Goal: Browse casually: Explore the website without a specific task or goal

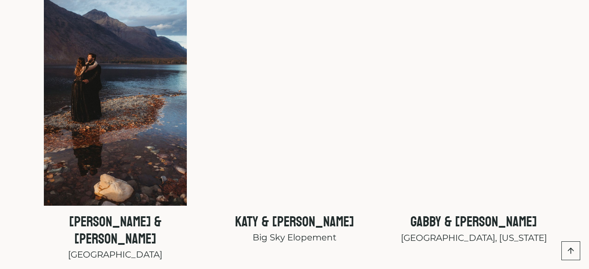
scroll to position [3072, 0]
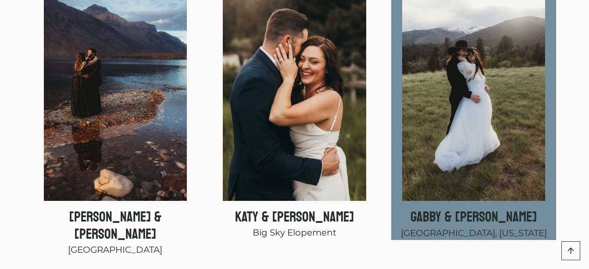
click at [494, 147] on img at bounding box center [473, 93] width 143 height 215
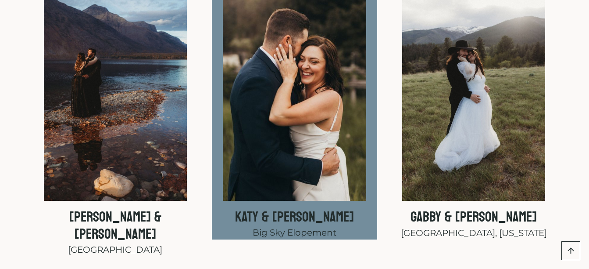
click at [280, 74] on img at bounding box center [294, 93] width 143 height 215
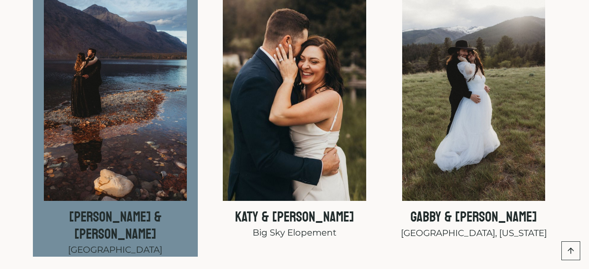
click at [98, 126] on img at bounding box center [115, 93] width 143 height 215
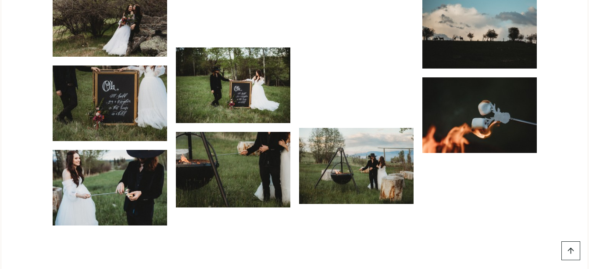
scroll to position [3291, 0]
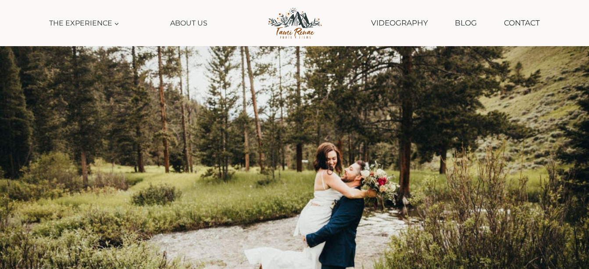
click at [184, 140] on img at bounding box center [294, 211] width 589 height 331
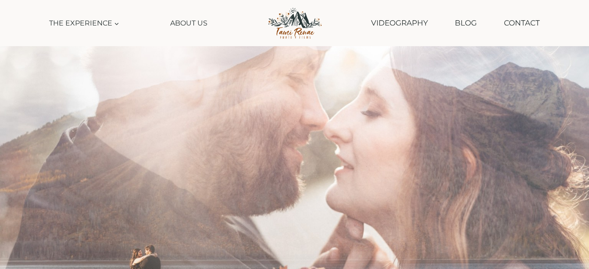
click at [248, 153] on img at bounding box center [294, 211] width 589 height 331
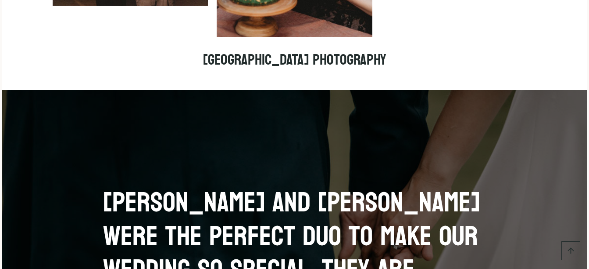
scroll to position [5837, 0]
